Goal: Information Seeking & Learning: Learn about a topic

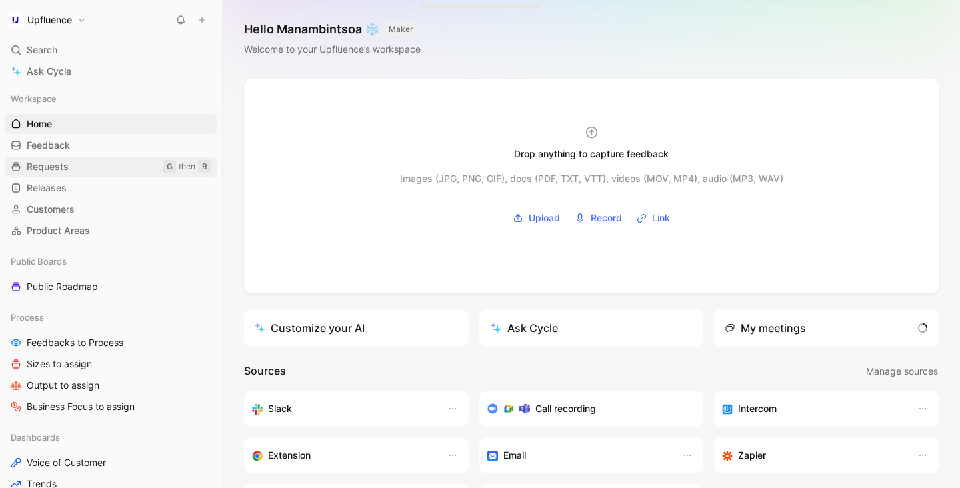
click at [91, 173] on link "Requests G then R" at bounding box center [110, 167] width 211 height 20
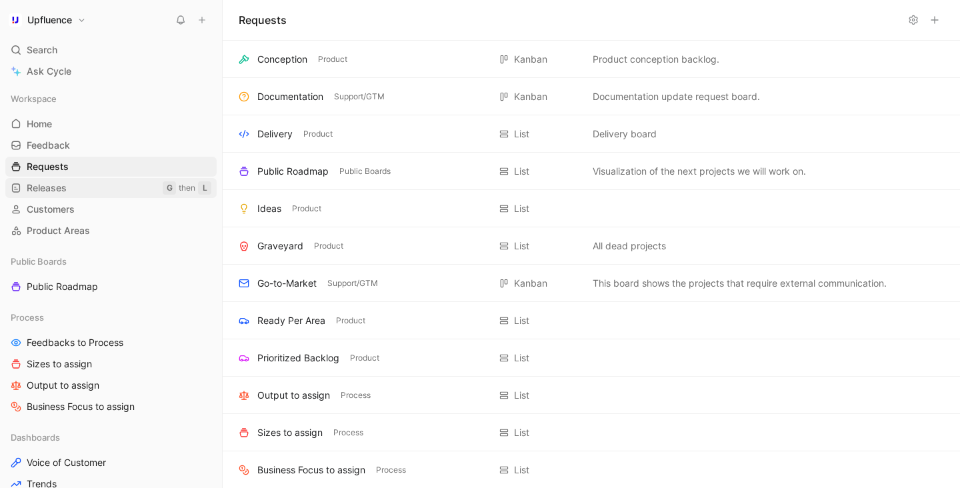
click at [83, 189] on link "Releases G then L" at bounding box center [110, 188] width 211 height 20
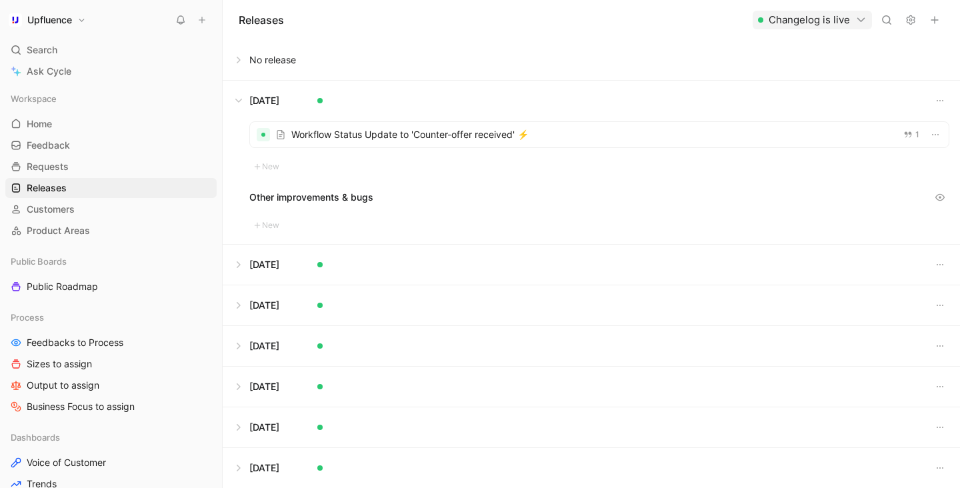
click at [260, 59] on button at bounding box center [591, 60] width 736 height 40
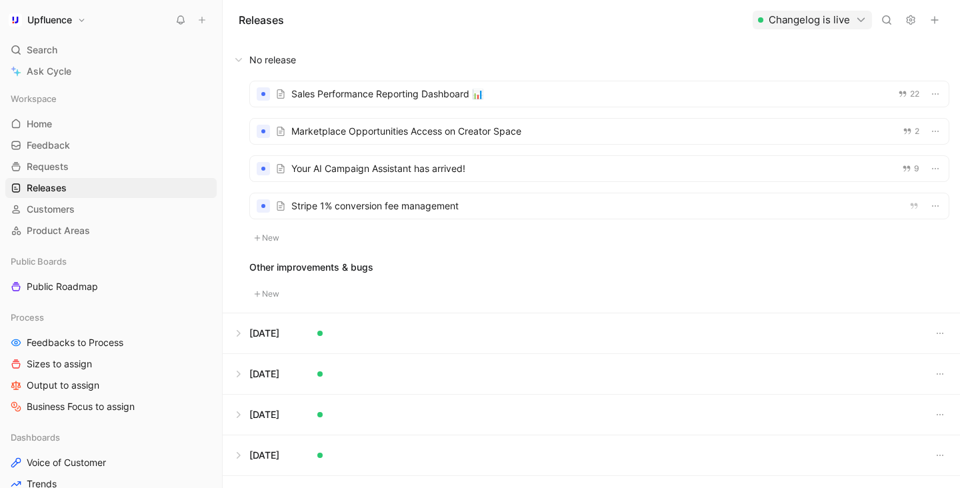
click at [347, 140] on div at bounding box center [599, 131] width 699 height 25
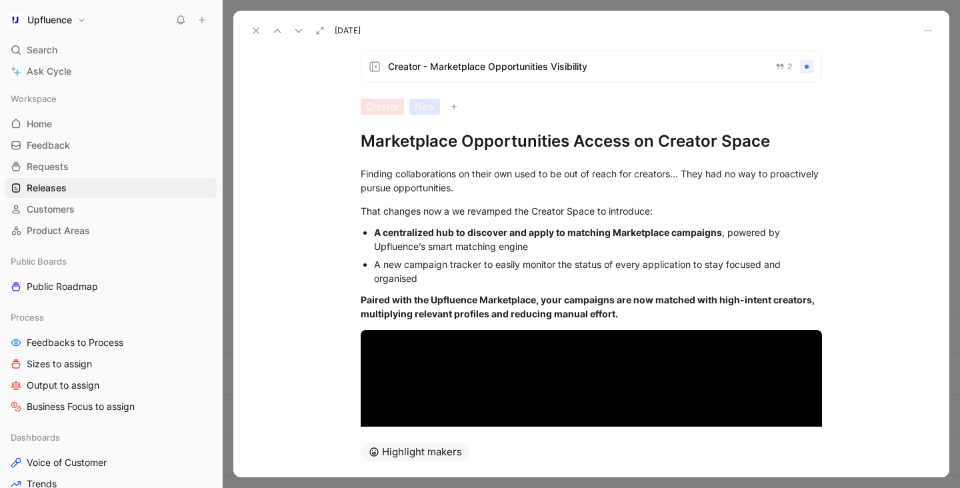
click at [481, 263] on div "A new campaign tracker to easily monitor the status of every application to sta…" at bounding box center [598, 271] width 448 height 28
click at [719, 267] on div "A new campaign tracking tab to easily monitor the status of every application t…" at bounding box center [598, 271] width 448 height 28
click at [724, 265] on div "A new campaign tracking tab to easily monitor the status of every application t…" at bounding box center [598, 271] width 448 height 28
click at [332, 67] on div "Creator - Marketplace Opportunities Visibility 2 Creator New Marketplace Opport…" at bounding box center [591, 233] width 716 height 387
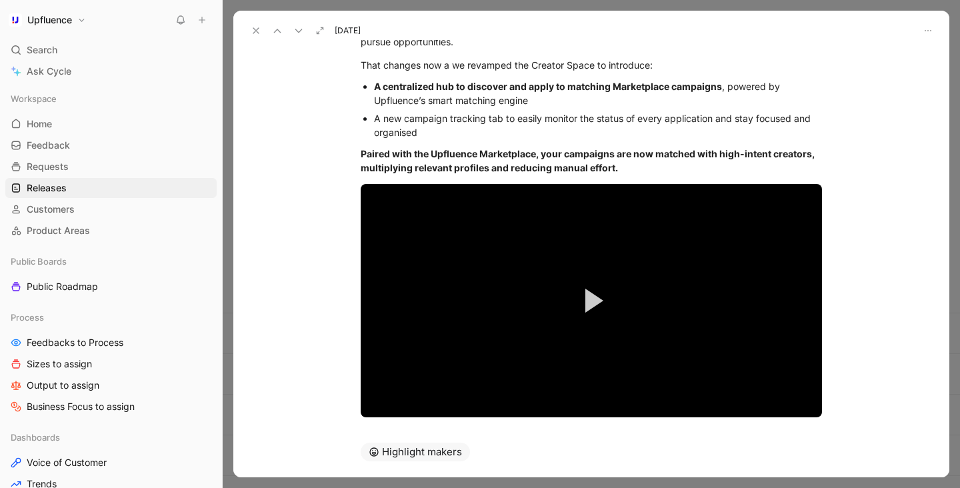
click at [257, 32] on icon at bounding box center [256, 30] width 11 height 11
